Goal: Contribute content

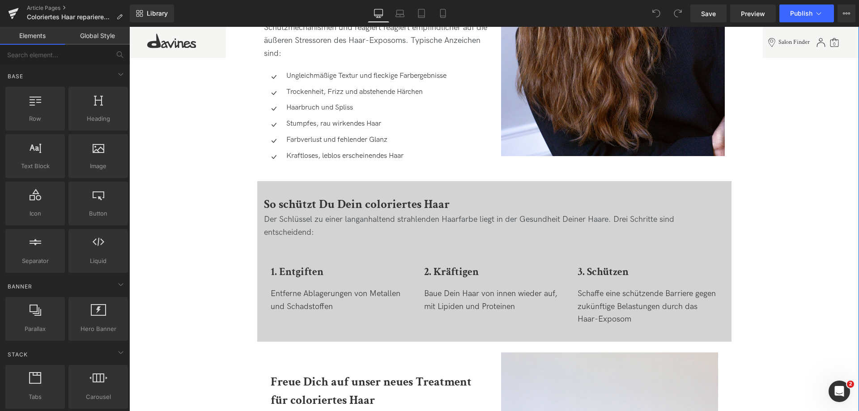
scroll to position [1387, 0]
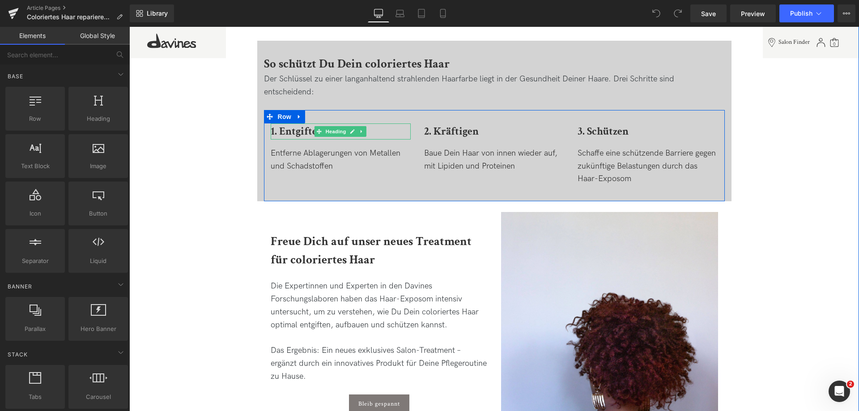
click at [287, 131] on b "1. Entgiften" at bounding box center [297, 131] width 53 height 14
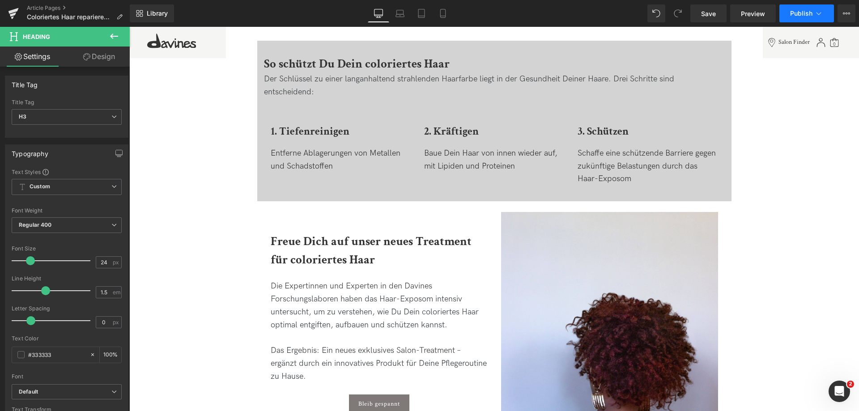
click at [821, 12] on icon at bounding box center [818, 13] width 9 height 9
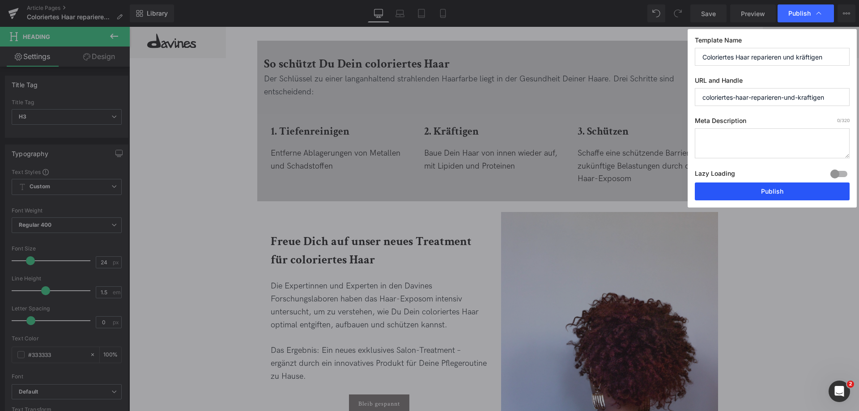
click at [724, 192] on button "Publish" at bounding box center [772, 191] width 155 height 18
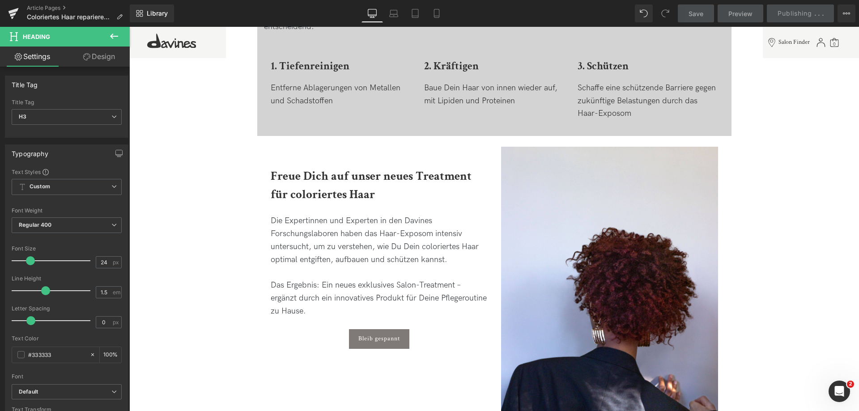
scroll to position [1610, 0]
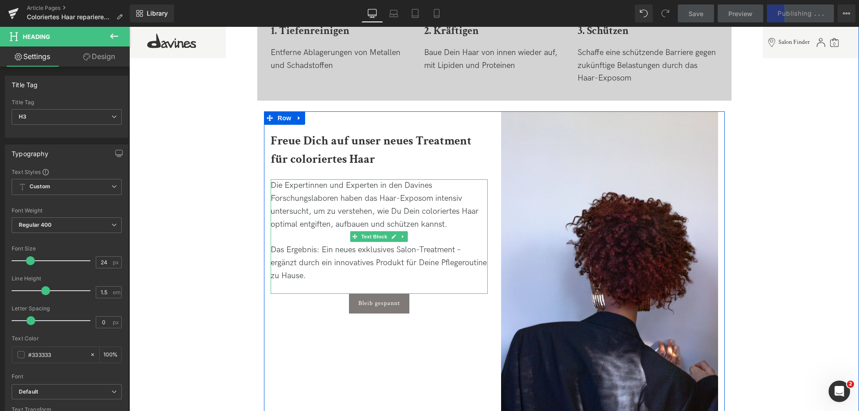
scroll to position [1476, 0]
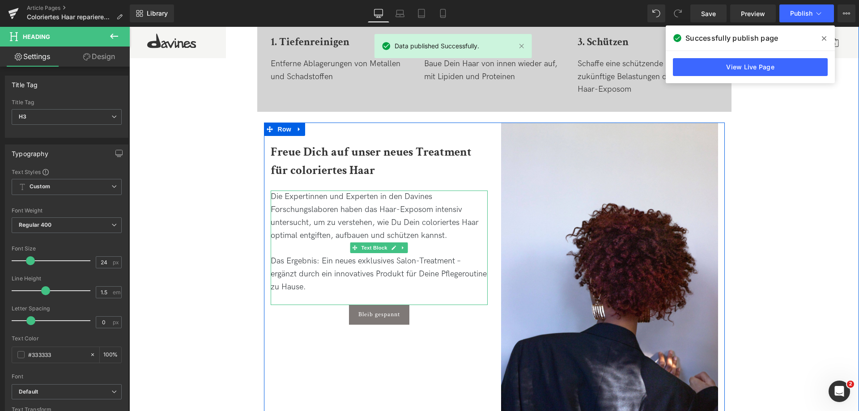
click at [313, 233] on div "Die Expertinnen und Experten in den Davines Forschungslaboren haben das Haar-Ex…" at bounding box center [379, 216] width 217 height 51
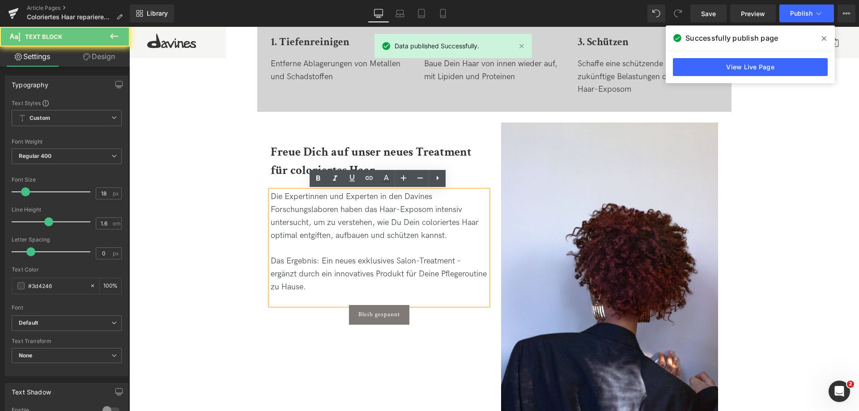
click at [313, 233] on div "Die Expertinnen und Experten in den Davines Forschungslaboren haben das Haar-Ex…" at bounding box center [379, 216] width 217 height 51
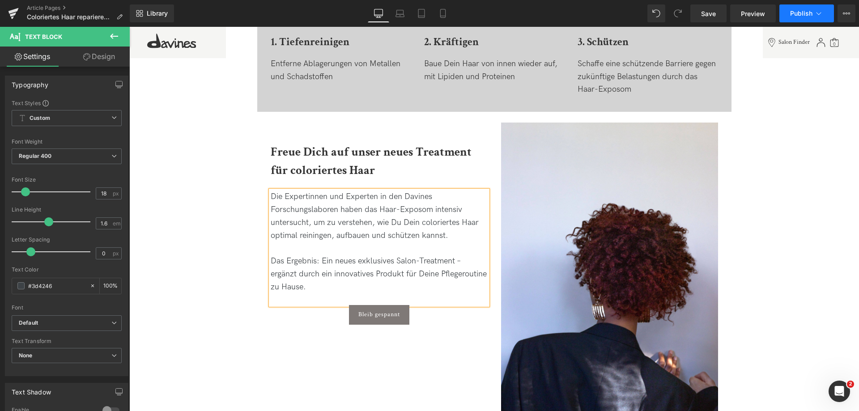
click at [806, 13] on span "Publish" at bounding box center [801, 13] width 22 height 7
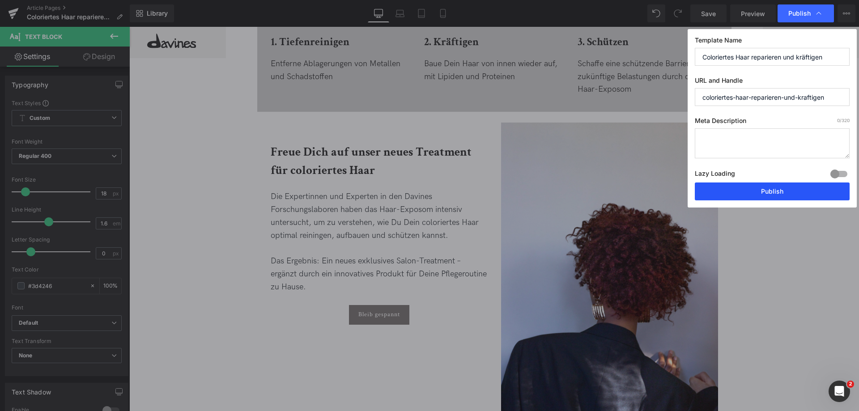
click at [769, 196] on button "Publish" at bounding box center [772, 191] width 155 height 18
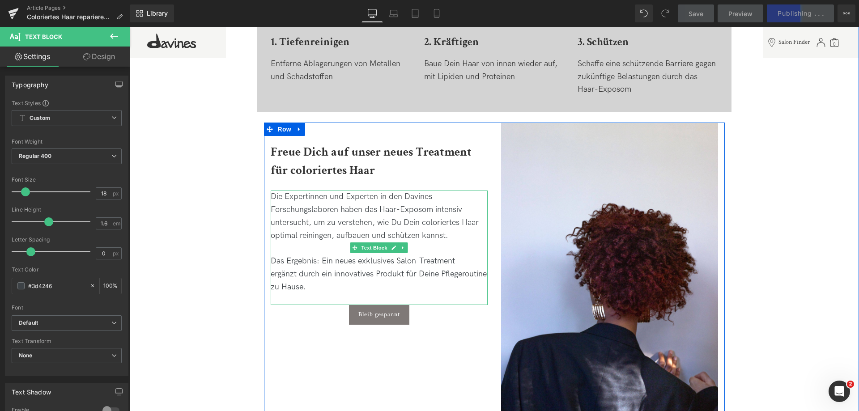
click at [318, 233] on div "Die Expertinnen und Experten in den Davines Forschungslaboren haben das Haar-Ex…" at bounding box center [379, 216] width 217 height 51
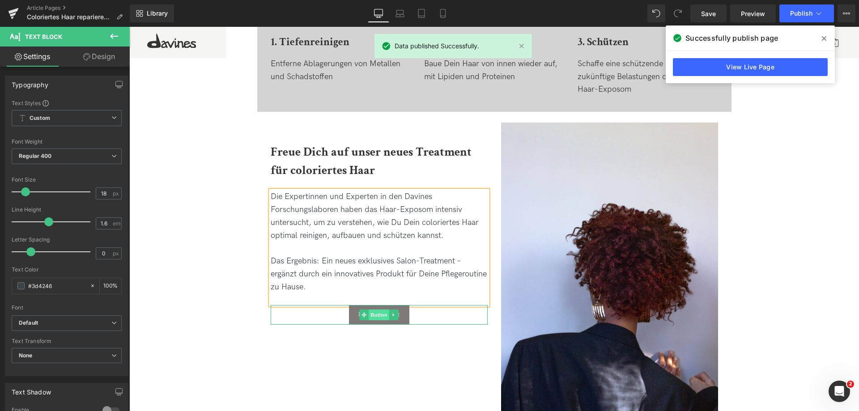
click at [381, 316] on span "Button" at bounding box center [379, 315] width 21 height 11
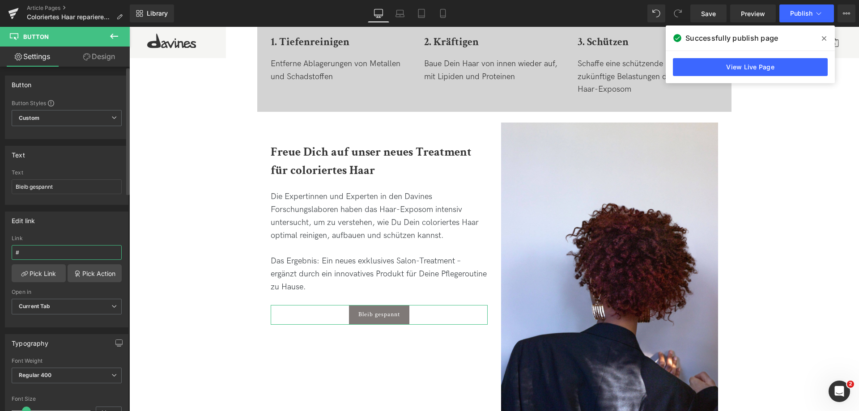
click at [64, 255] on input "#" at bounding box center [67, 252] width 110 height 15
drag, startPoint x: 72, startPoint y: 191, endPoint x: -93, endPoint y: 158, distance: 168.2
click at [0, 158] on html "Button You are previewing how the will restyle your page. You can not edit Elem…" at bounding box center [429, 205] width 859 height 411
type input "Jetzt entdecken"
click at [89, 255] on input "text" at bounding box center [67, 252] width 110 height 15
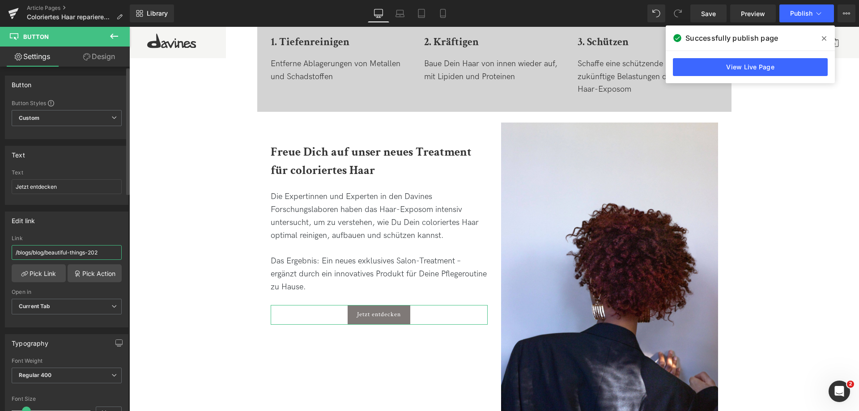
type input "/blogs/blog/beautiful-things-2025"
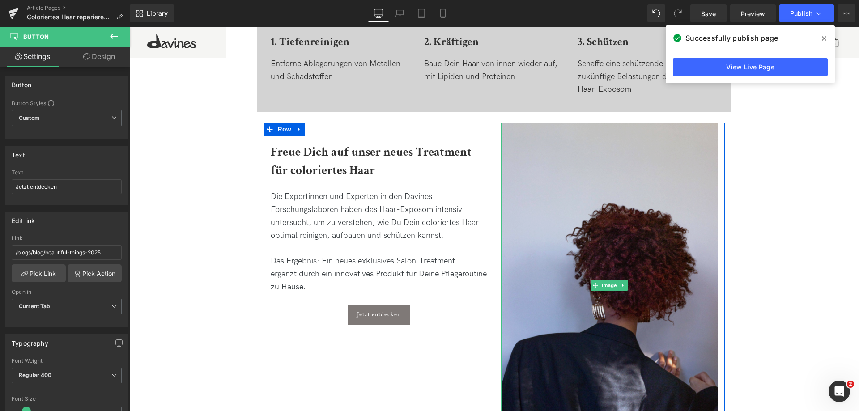
click at [631, 227] on img at bounding box center [609, 286] width 217 height 326
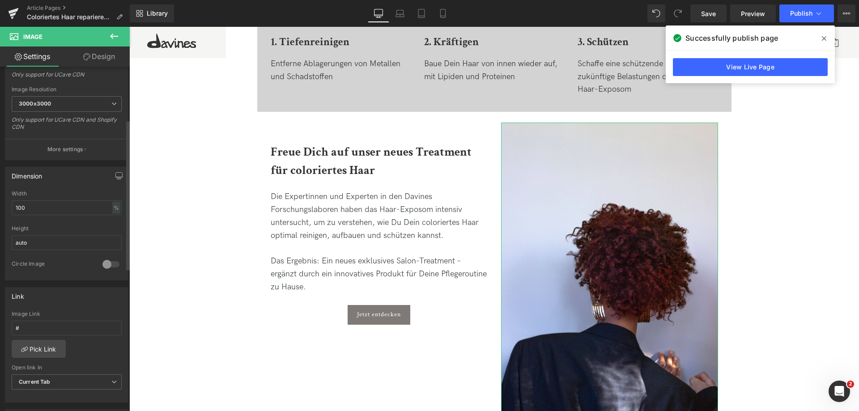
scroll to position [179, 0]
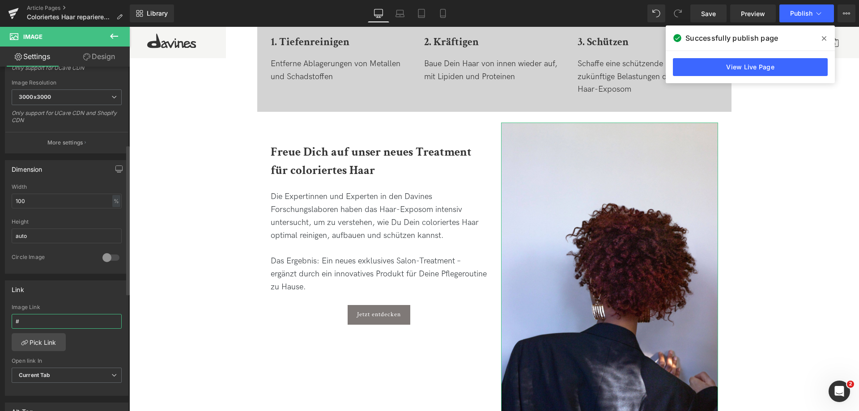
click at [28, 322] on input "#" at bounding box center [67, 321] width 110 height 15
type input "/blogs/blog/beautiful-things-2025"
click at [794, 15] on span "Publish" at bounding box center [801, 13] width 22 height 7
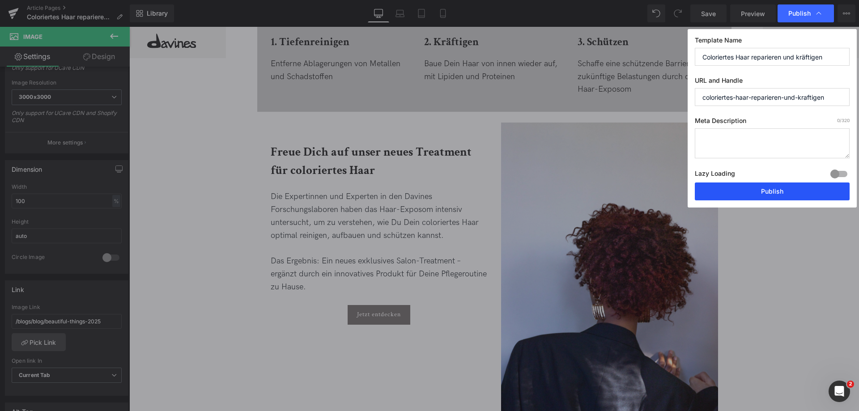
click at [762, 191] on button "Publish" at bounding box center [772, 191] width 155 height 18
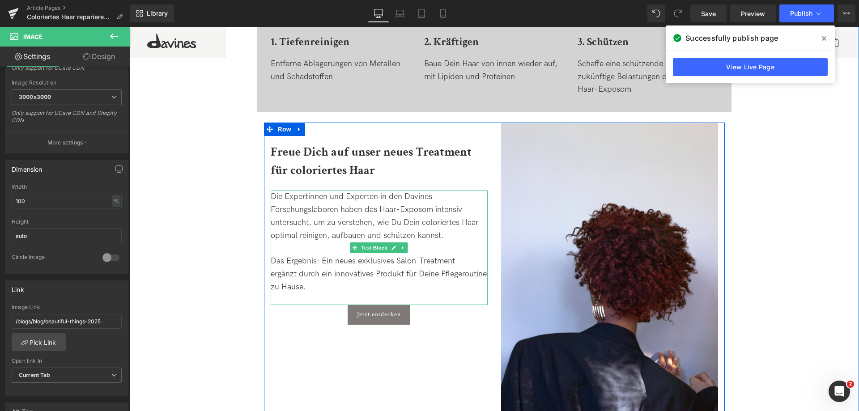
click at [351, 260] on div "Das Ergebnis: Ein neues exklusives Salon-Treatment – ergänzt durch ein innovati…" at bounding box center [379, 274] width 217 height 38
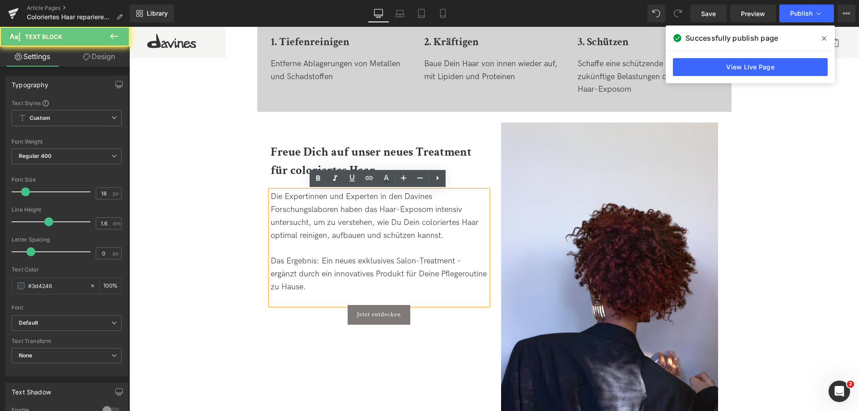
click at [352, 262] on div "Das Ergebnis: Ein neues exklusives Salon-Treatment – ergänzt durch ein innovati…" at bounding box center [379, 274] width 217 height 38
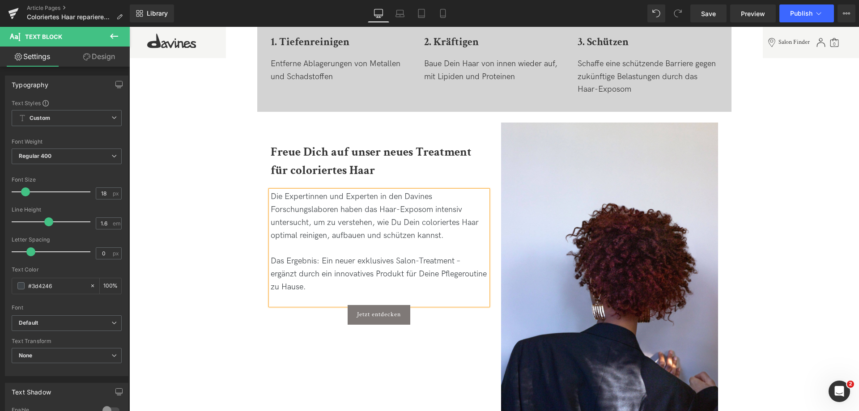
click at [421, 263] on div "Das Ergebnis: Ein neuer exklusives Salon-Treatment – ergänzt durch ein innovati…" at bounding box center [379, 274] width 217 height 38
click at [401, 292] on div "Das Ergebnis: Ein neuer exklusives Salonservice – ergänzt durch ein innovatives…" at bounding box center [379, 274] width 217 height 38
drag, startPoint x: 718, startPoint y: 13, endPoint x: 230, endPoint y: 303, distance: 567.7
click at [718, 13] on link "Save" at bounding box center [708, 13] width 36 height 18
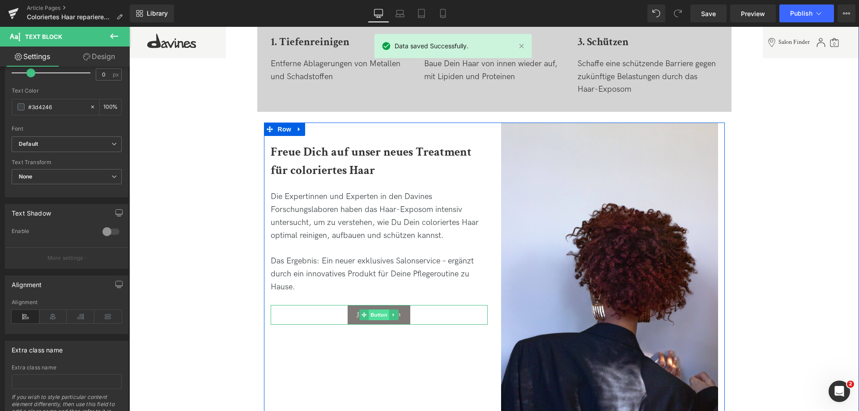
click at [377, 314] on span "Button" at bounding box center [379, 315] width 21 height 11
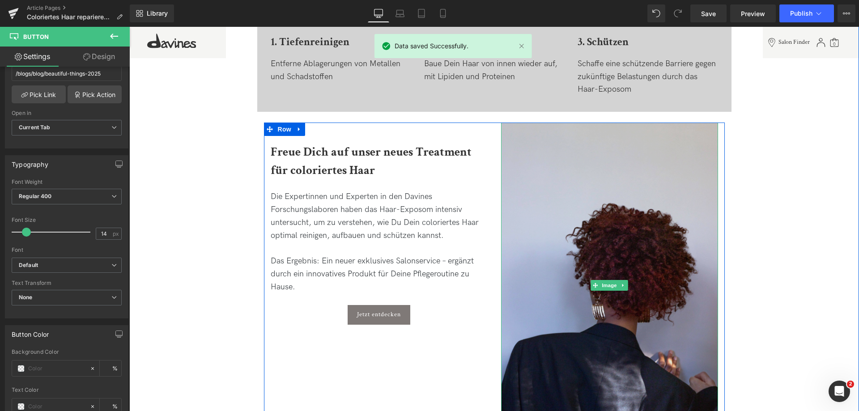
click at [633, 166] on img at bounding box center [609, 286] width 217 height 326
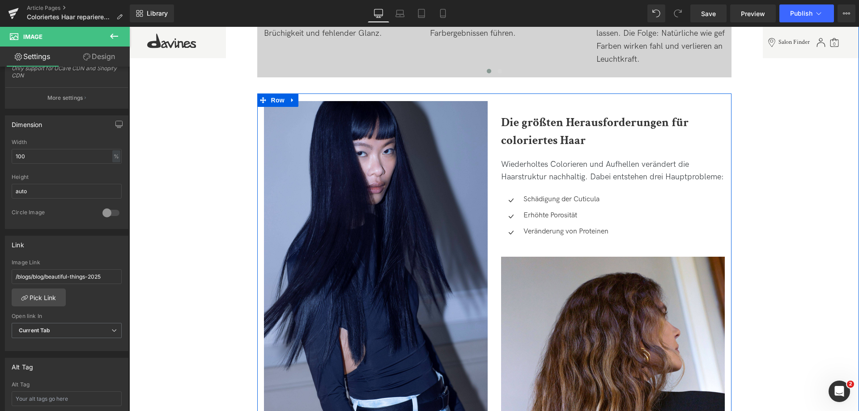
scroll to position [805, 0]
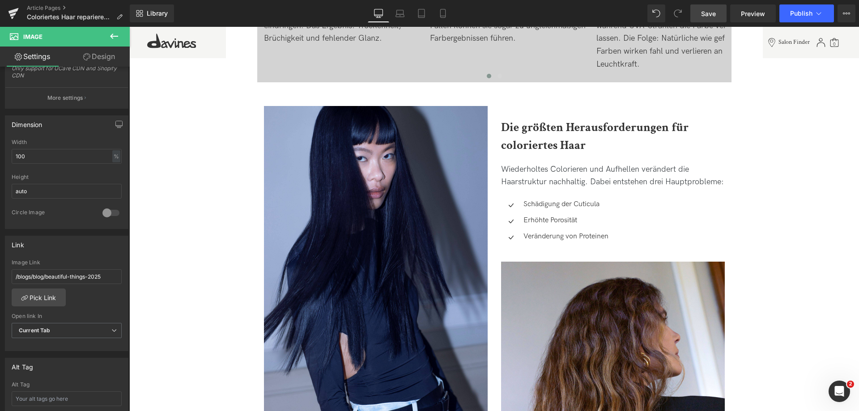
click at [715, 12] on span "Save" at bounding box center [708, 13] width 15 height 9
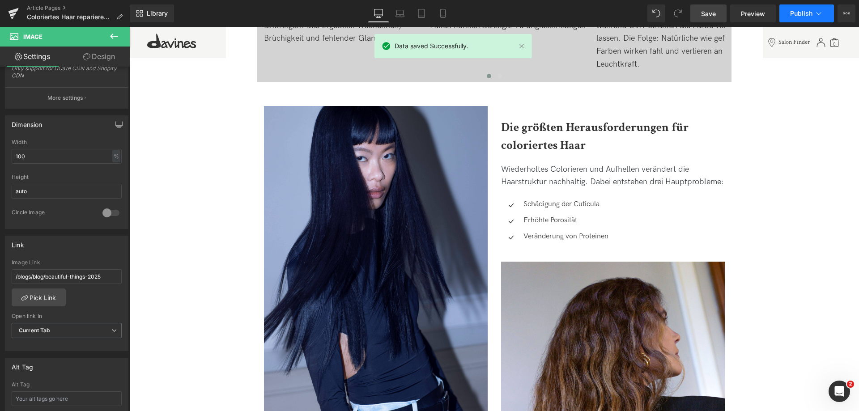
click at [790, 12] on span "Publish" at bounding box center [801, 13] width 22 height 7
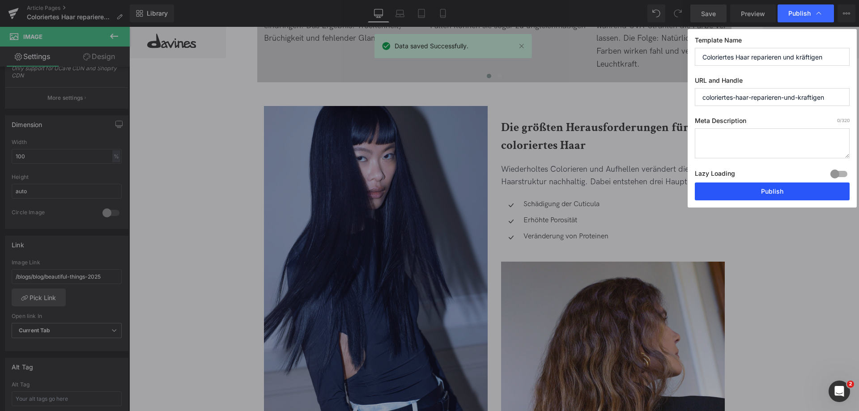
click at [742, 185] on button "Publish" at bounding box center [772, 191] width 155 height 18
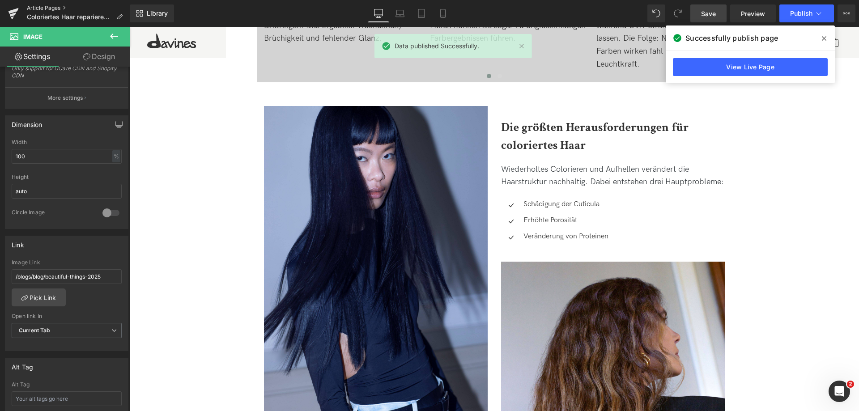
click at [40, 8] on link "Article Pages" at bounding box center [78, 7] width 103 height 7
